Goal: Task Accomplishment & Management: Use online tool/utility

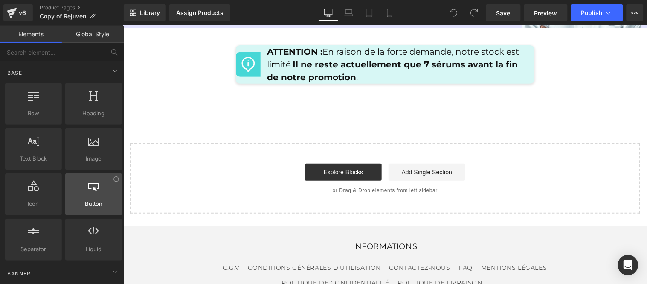
scroll to position [47, 0]
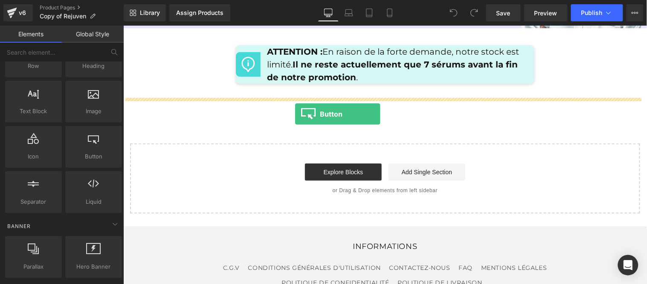
drag, startPoint x: 214, startPoint y: 177, endPoint x: 293, endPoint y: 113, distance: 102.0
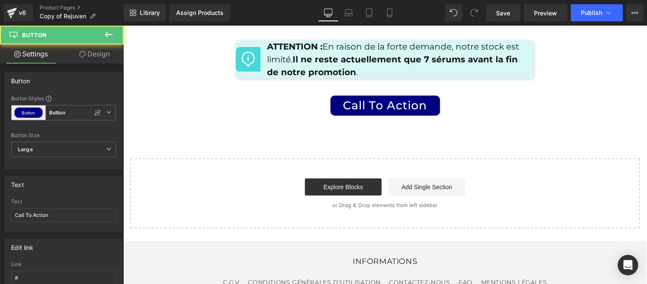
scroll to position [4236, 0]
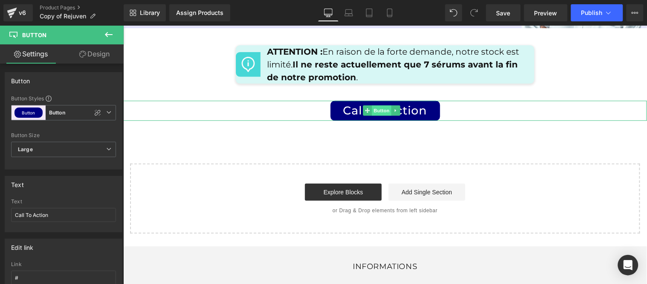
click at [382, 108] on span "Button" at bounding box center [382, 110] width 20 height 10
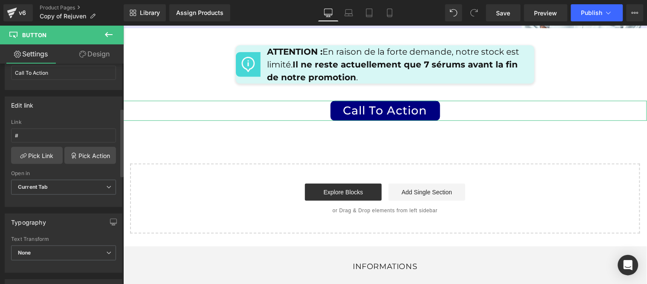
scroll to position [189, 0]
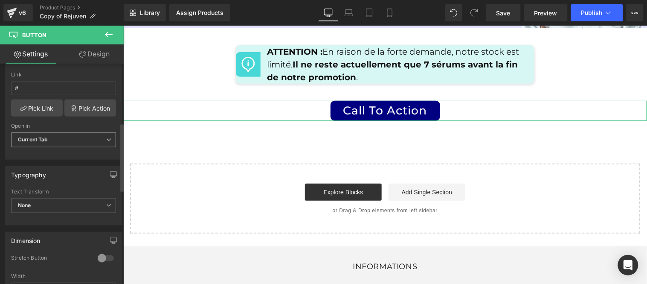
click at [73, 142] on span "Current Tab" at bounding box center [63, 139] width 105 height 15
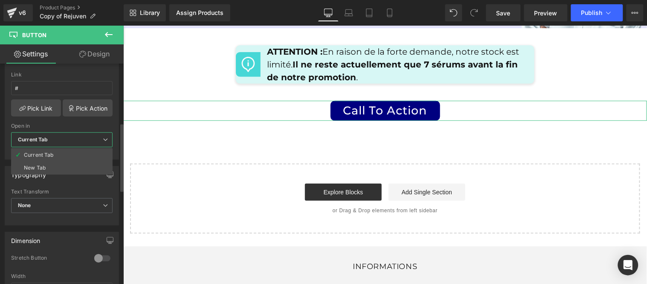
click at [73, 142] on span "Current Tab" at bounding box center [62, 139] width 102 height 15
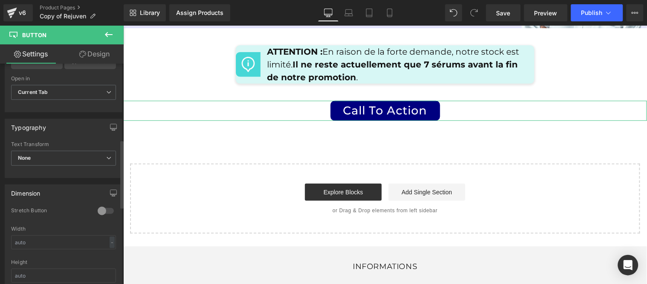
scroll to position [284, 0]
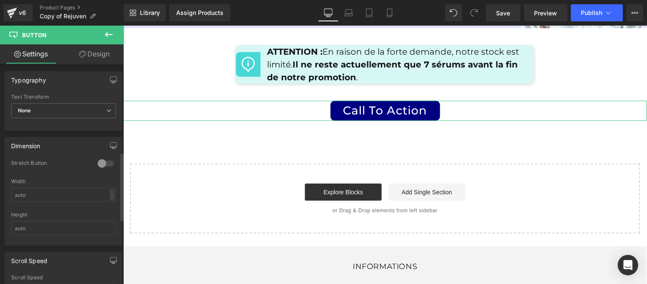
click at [99, 160] on div at bounding box center [106, 164] width 20 height 14
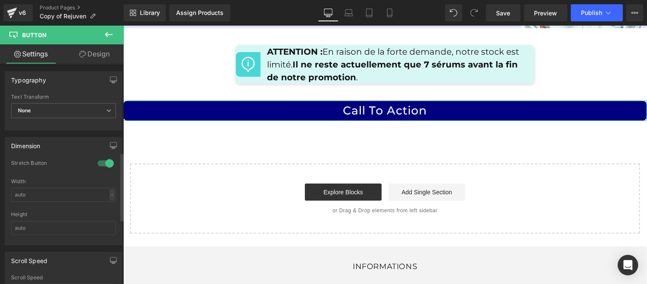
click at [99, 160] on div at bounding box center [106, 164] width 20 height 14
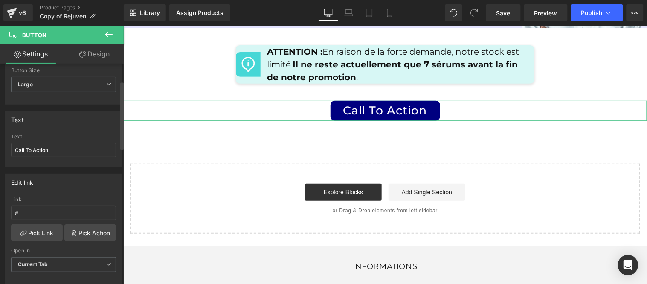
scroll to position [0, 0]
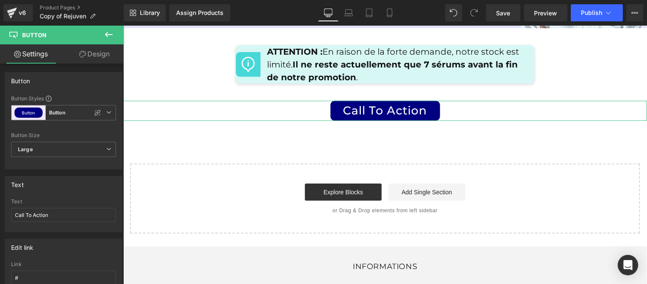
click at [93, 53] on link "Design" at bounding box center [95, 53] width 62 height 19
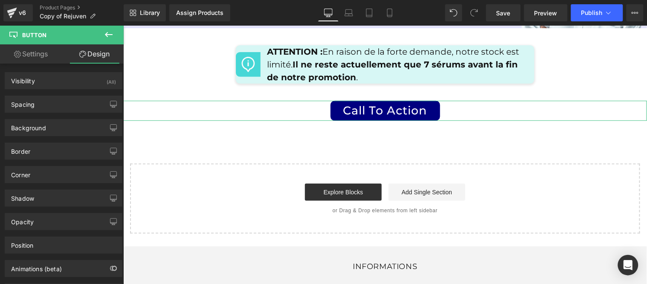
click at [29, 55] on link "Settings" at bounding box center [31, 53] width 62 height 19
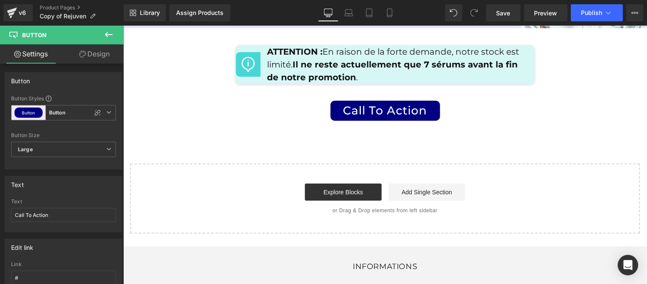
click at [108, 32] on icon at bounding box center [109, 34] width 10 height 10
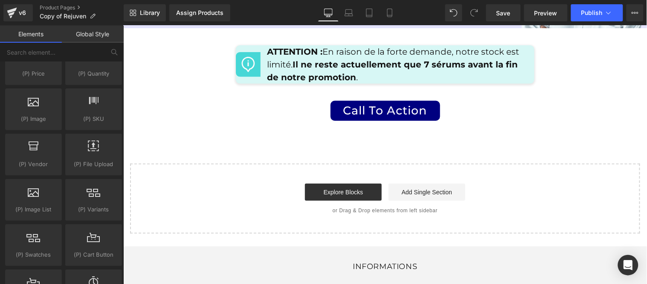
scroll to position [948, 0]
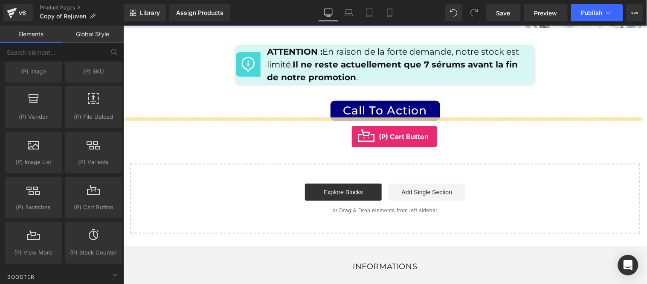
drag, startPoint x: 211, startPoint y: 221, endPoint x: 351, endPoint y: 136, distance: 163.4
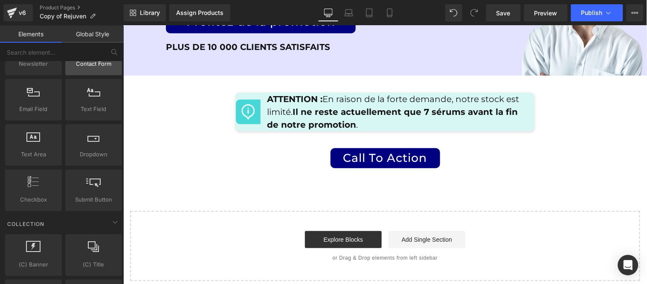
scroll to position [1327, 0]
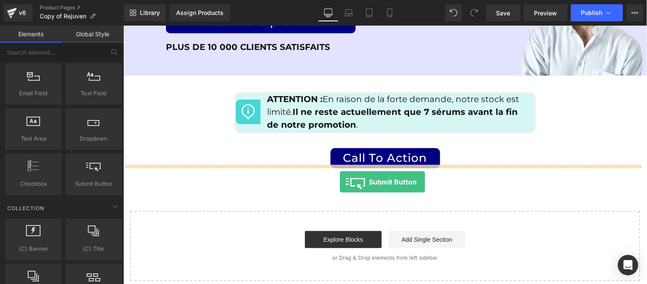
drag, startPoint x: 215, startPoint y: 203, endPoint x: 339, endPoint y: 181, distance: 125.9
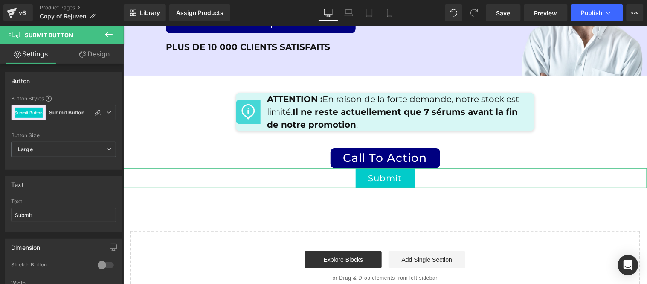
click at [106, 52] on link "Design" at bounding box center [95, 53] width 62 height 19
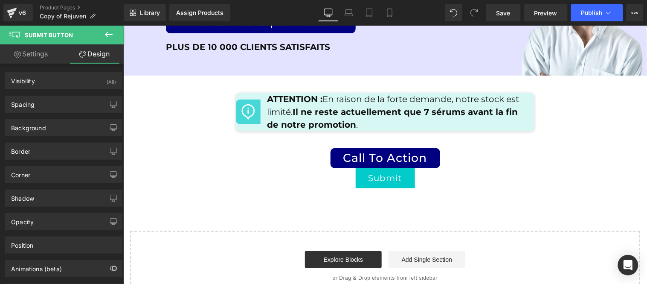
click at [107, 36] on icon at bounding box center [109, 34] width 8 height 5
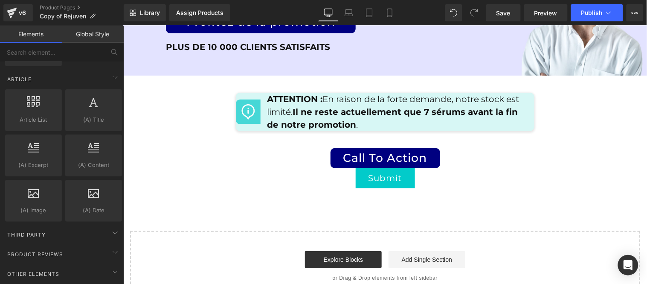
scroll to position [1664, 0]
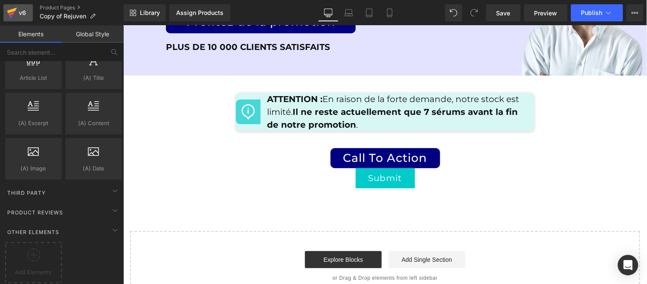
click at [19, 17] on div "v6" at bounding box center [22, 12] width 11 height 11
